Goal: Entertainment & Leisure: Consume media (video, audio)

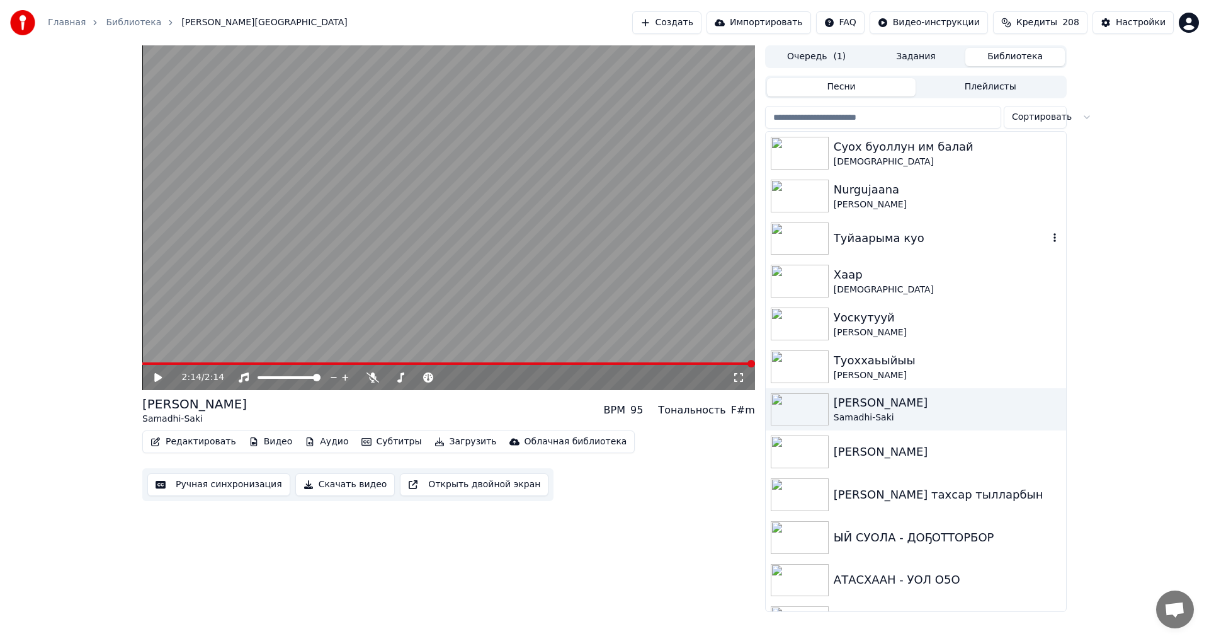
click at [846, 241] on div "Туйаарыма куо" at bounding box center [941, 238] width 215 height 18
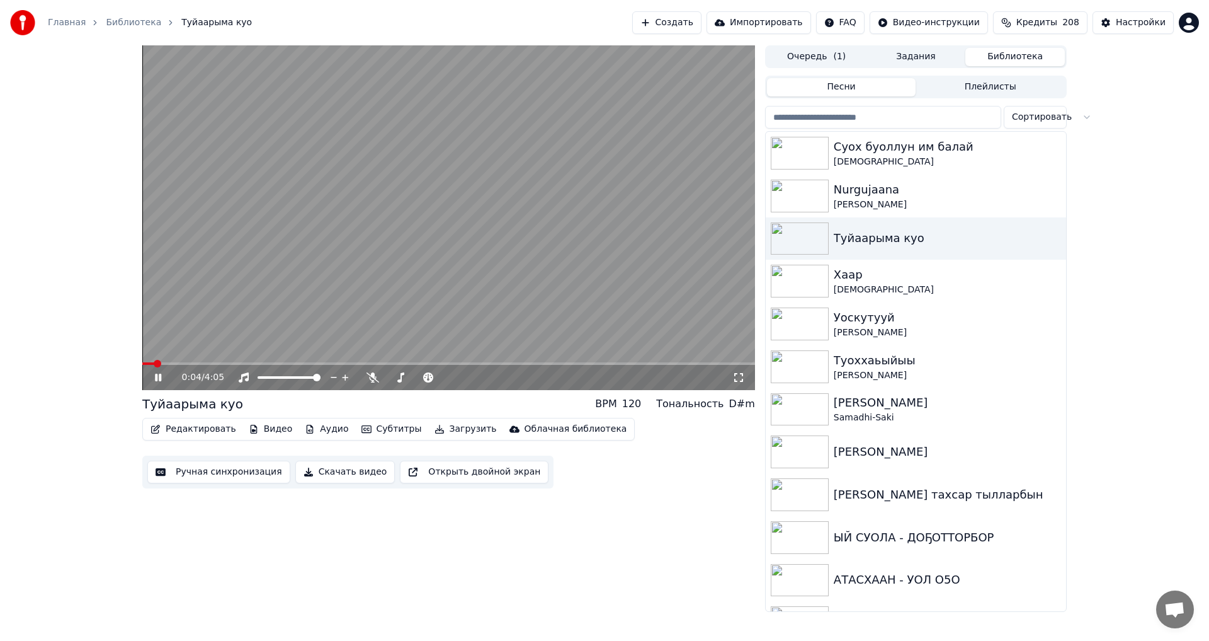
click at [738, 376] on icon at bounding box center [739, 377] width 13 height 10
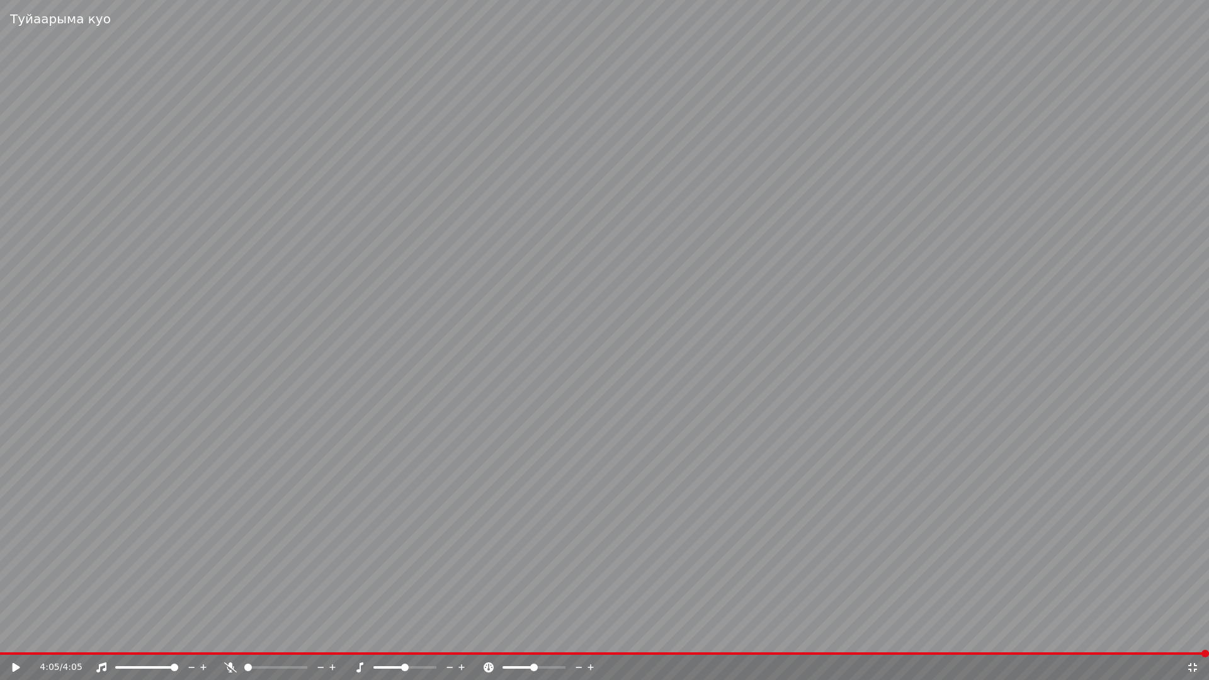
click at [565, 384] on video at bounding box center [604, 340] width 1209 height 680
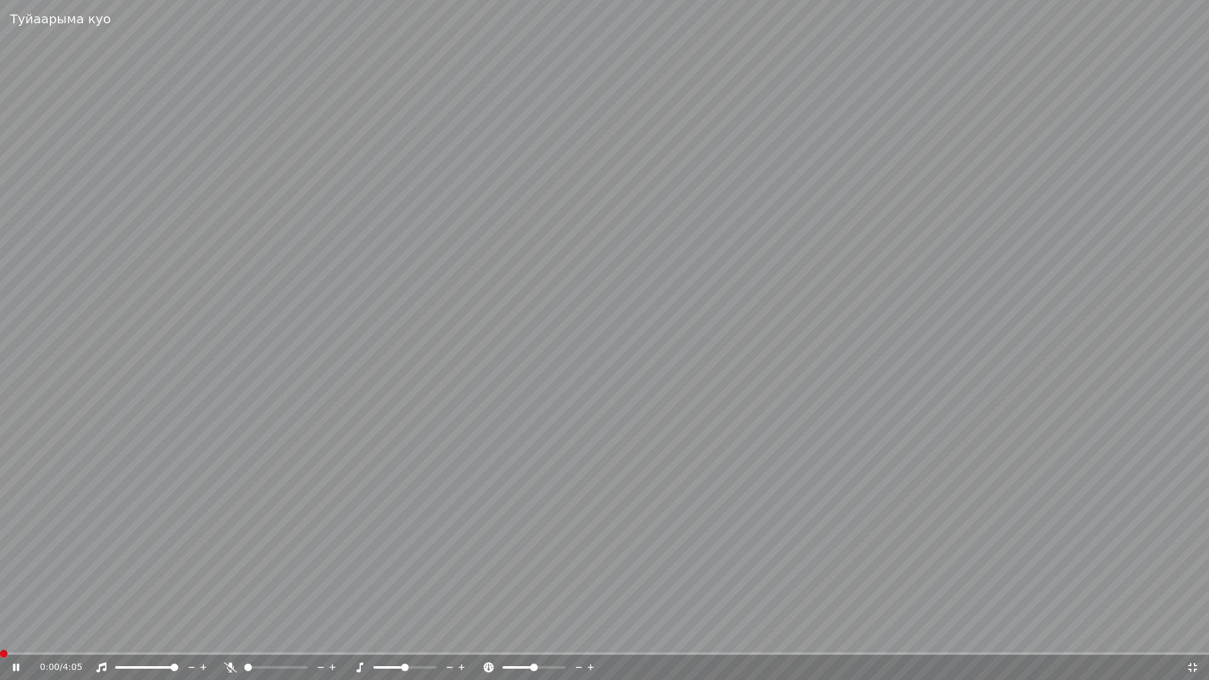
click at [565, 384] on video at bounding box center [604, 340] width 1209 height 680
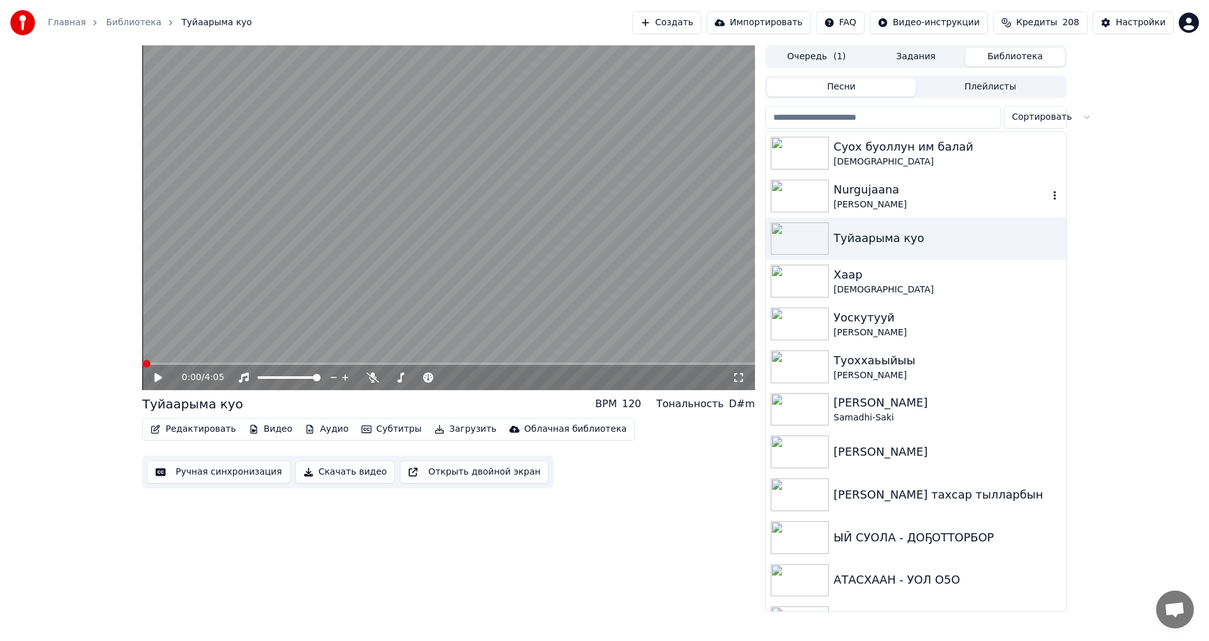
click at [806, 187] on img at bounding box center [800, 196] width 58 height 33
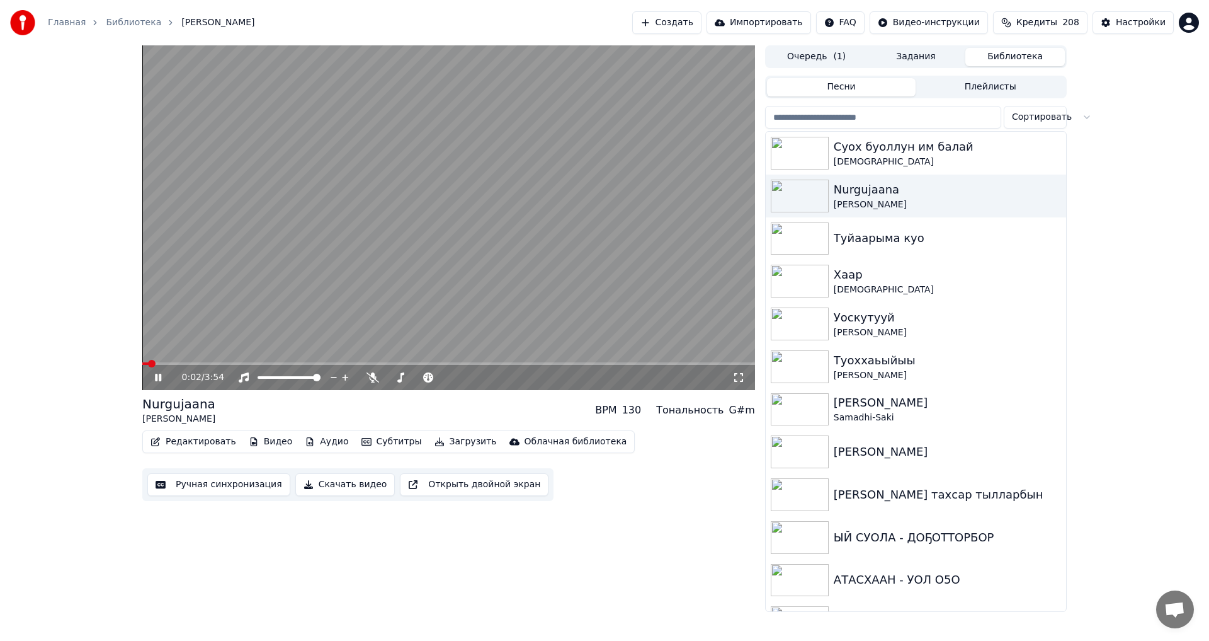
click at [564, 253] on video at bounding box center [448, 217] width 613 height 345
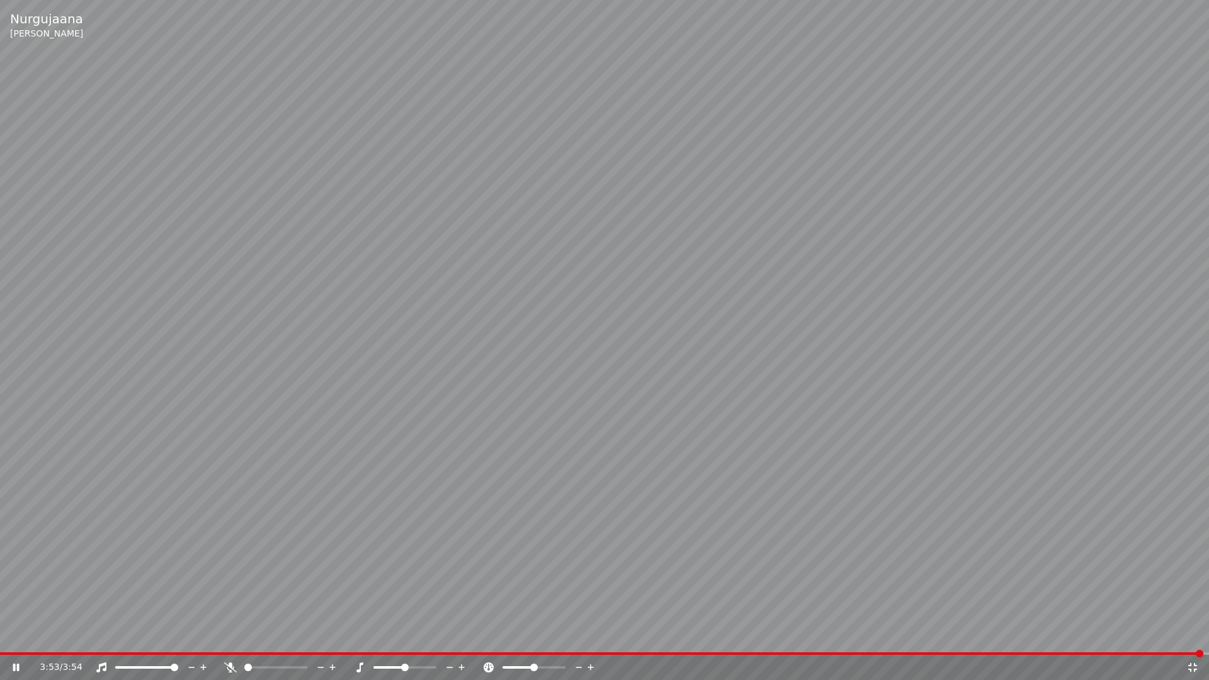
click at [445, 423] on video at bounding box center [604, 340] width 1209 height 680
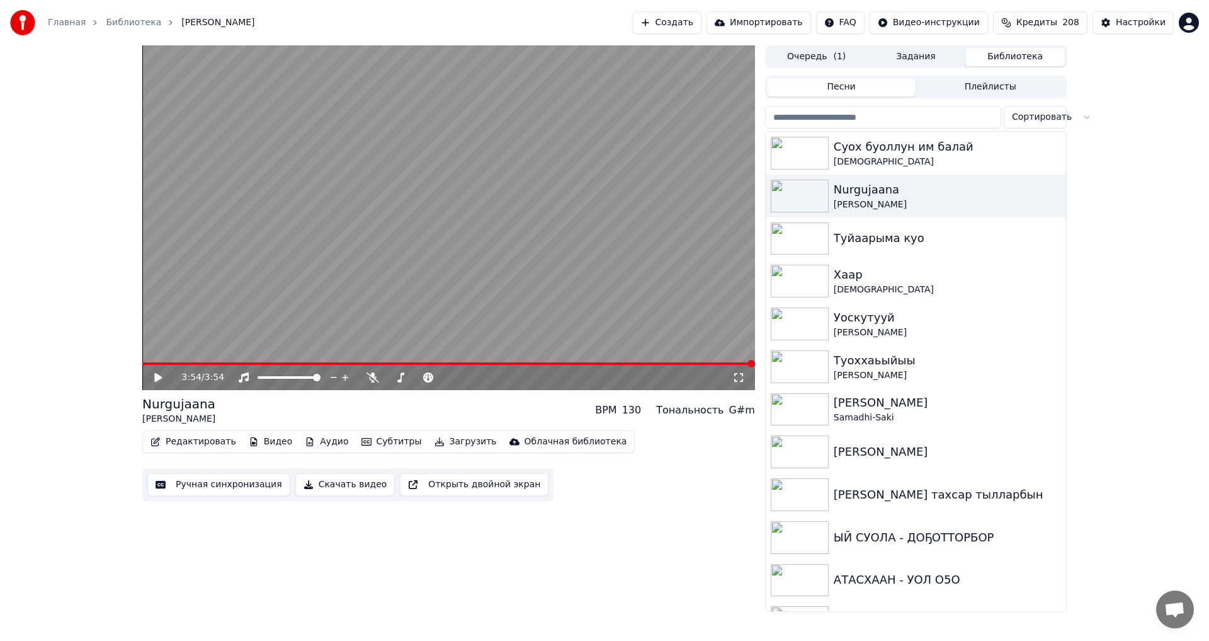
click at [415, 156] on video at bounding box center [448, 217] width 613 height 345
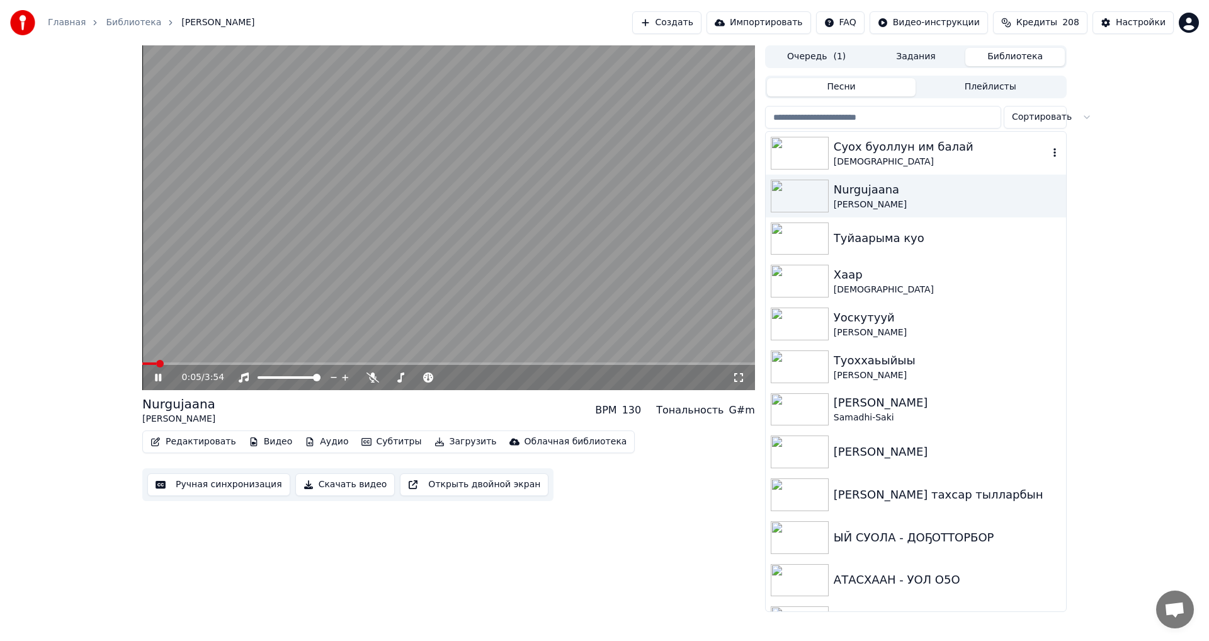
click at [922, 147] on div "Суох буоллун им балай" at bounding box center [941, 147] width 215 height 18
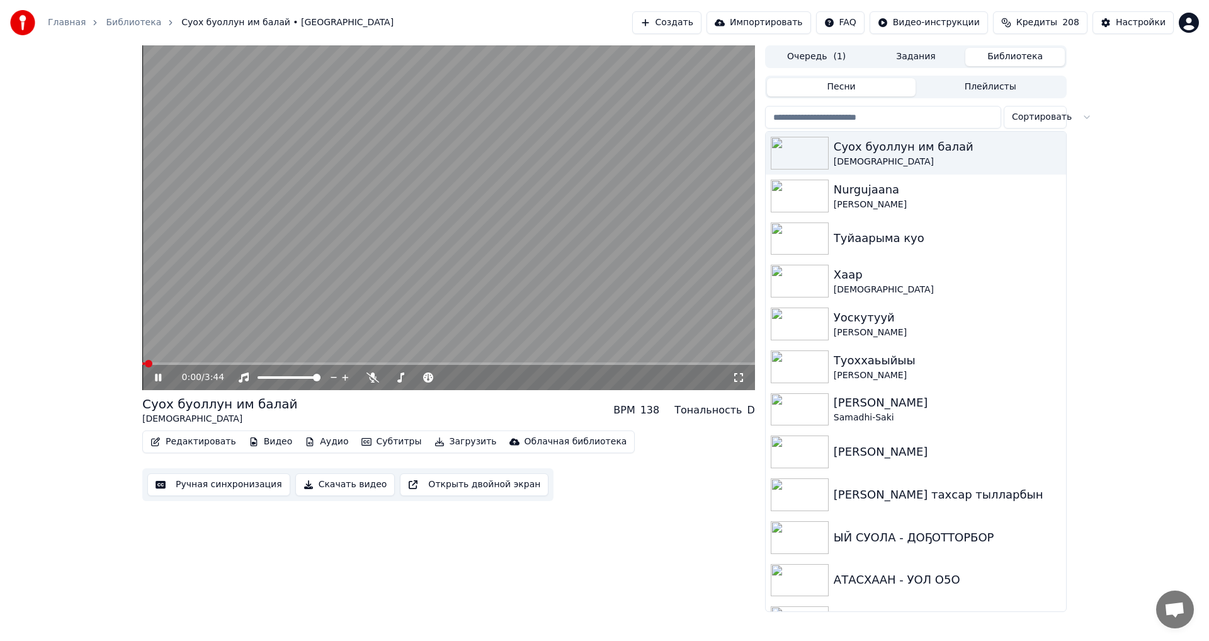
click at [739, 375] on icon at bounding box center [739, 377] width 13 height 10
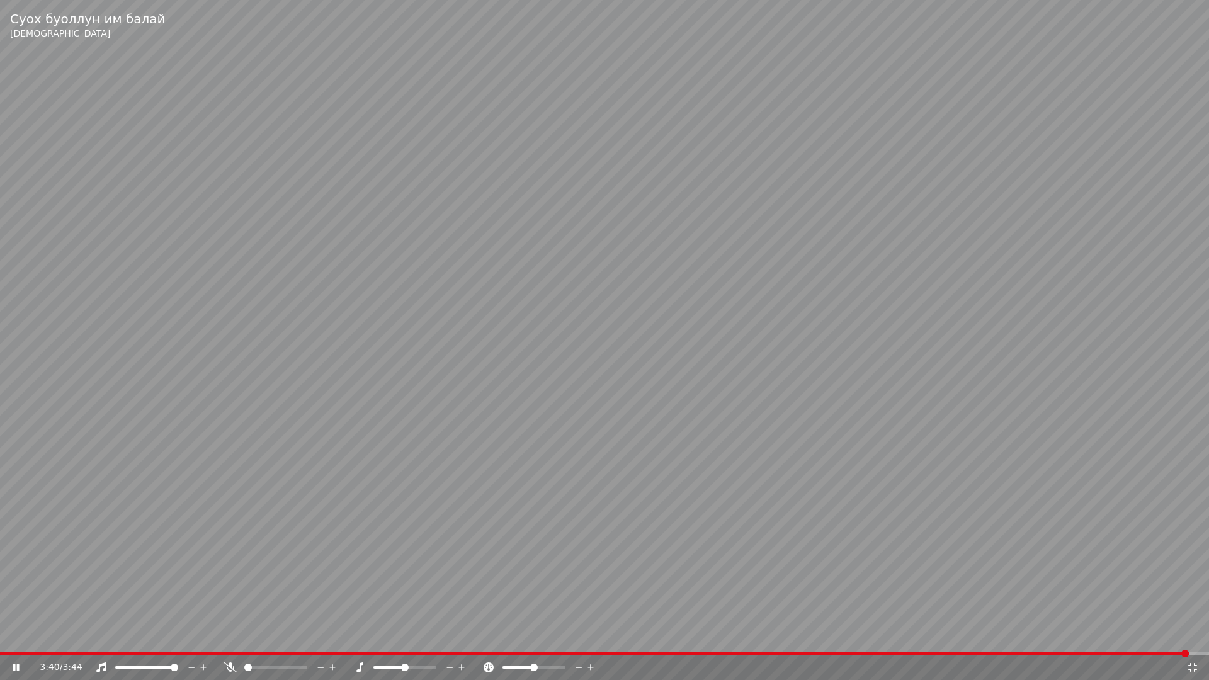
click at [589, 438] on video at bounding box center [604, 340] width 1209 height 680
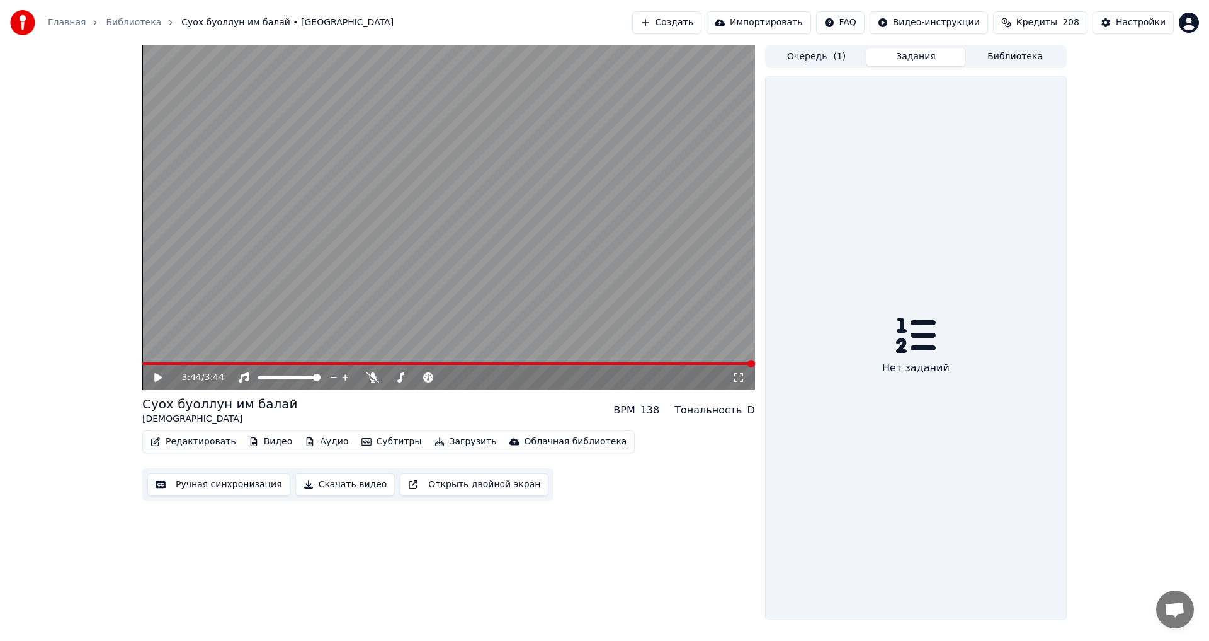
click at [922, 55] on button "Задания" at bounding box center [917, 57] width 100 height 18
